Goal: Task Accomplishment & Management: Use online tool/utility

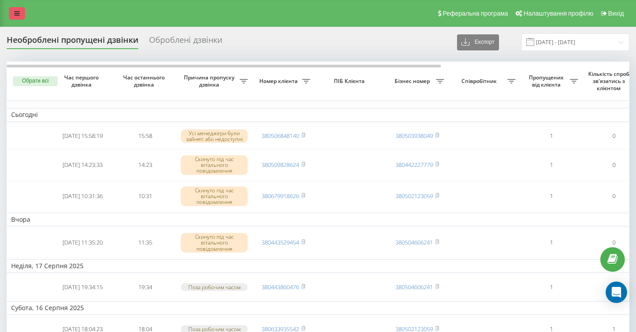
click at [17, 17] on icon at bounding box center [16, 13] width 5 height 6
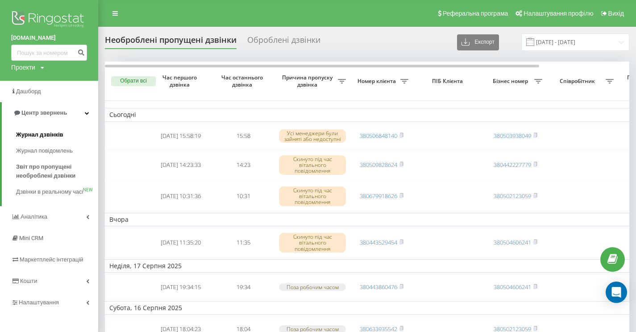
click at [42, 137] on link "Журнал дзвінків" at bounding box center [57, 135] width 82 height 16
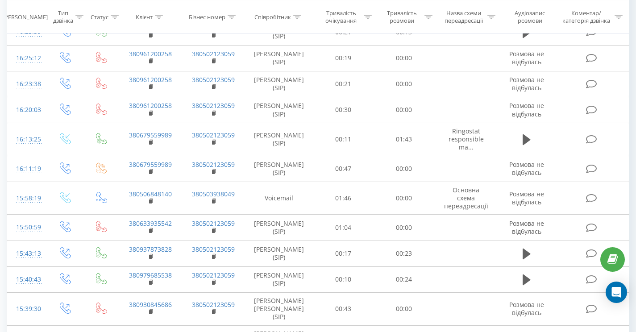
scroll to position [598, 0]
